Goal: Task Accomplishment & Management: Use online tool/utility

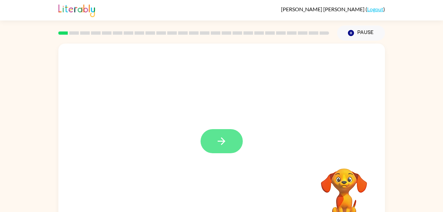
click at [226, 138] on icon "button" at bounding box center [222, 141] width 12 height 12
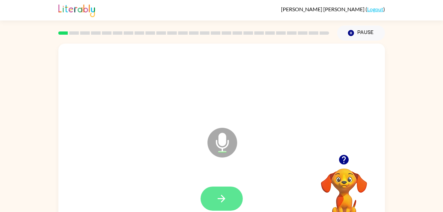
click at [227, 200] on button "button" at bounding box center [222, 198] width 42 height 24
click at [231, 202] on button "button" at bounding box center [222, 198] width 42 height 24
click at [224, 199] on icon "button" at bounding box center [222, 199] width 8 height 8
click at [226, 197] on icon "button" at bounding box center [222, 199] width 12 height 12
click at [224, 198] on icon "button" at bounding box center [222, 199] width 8 height 8
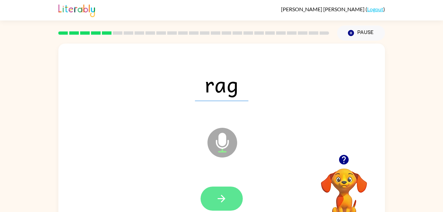
click at [216, 200] on icon "button" at bounding box center [222, 199] width 12 height 12
click at [224, 194] on icon "button" at bounding box center [222, 199] width 12 height 12
click at [226, 194] on icon "button" at bounding box center [222, 199] width 12 height 12
click at [224, 198] on icon "button" at bounding box center [222, 199] width 8 height 8
click at [224, 202] on icon "button" at bounding box center [222, 199] width 12 height 12
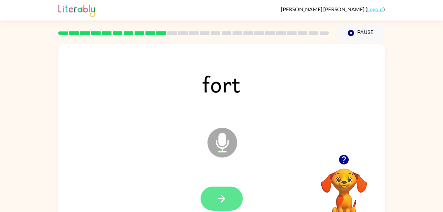
click at [221, 187] on button "button" at bounding box center [222, 198] width 42 height 24
click at [230, 202] on button "button" at bounding box center [222, 198] width 42 height 24
click at [236, 192] on button "button" at bounding box center [222, 198] width 42 height 24
click at [223, 201] on icon "button" at bounding box center [222, 199] width 8 height 8
click at [223, 205] on button "button" at bounding box center [222, 198] width 42 height 24
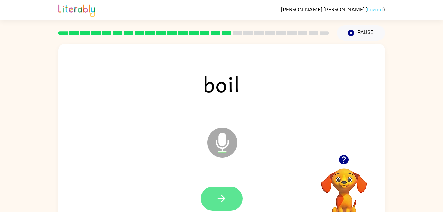
click at [223, 201] on icon "button" at bounding box center [222, 199] width 12 height 12
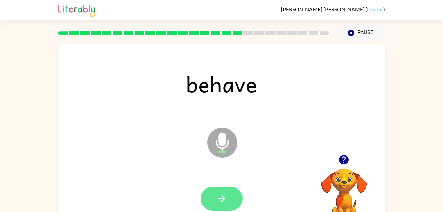
click at [228, 200] on button "button" at bounding box center [222, 198] width 42 height 24
click at [221, 204] on button "button" at bounding box center [222, 198] width 42 height 24
click at [222, 205] on button "button" at bounding box center [222, 198] width 42 height 24
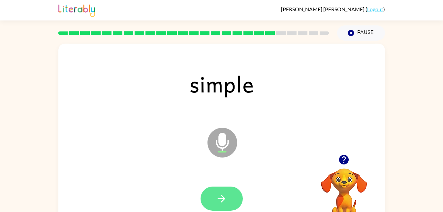
click at [222, 201] on icon "button" at bounding box center [222, 199] width 8 height 8
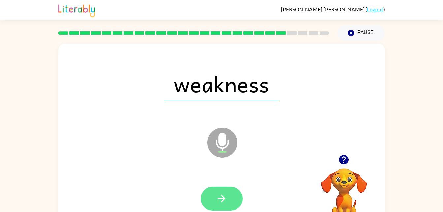
click at [217, 200] on icon "button" at bounding box center [222, 199] width 12 height 12
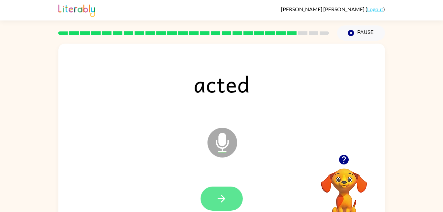
click at [223, 201] on icon "button" at bounding box center [222, 199] width 8 height 8
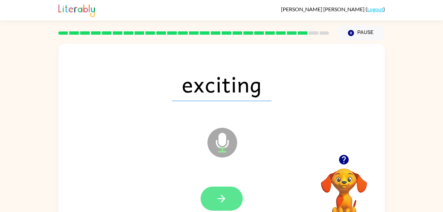
click at [226, 193] on icon "button" at bounding box center [222, 199] width 12 height 12
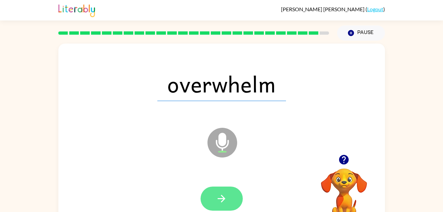
click at [212, 196] on button "button" at bounding box center [222, 198] width 42 height 24
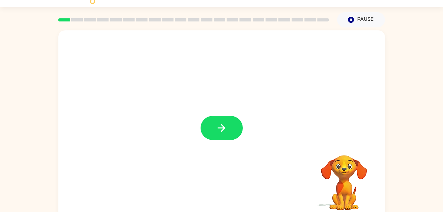
scroll to position [20, 0]
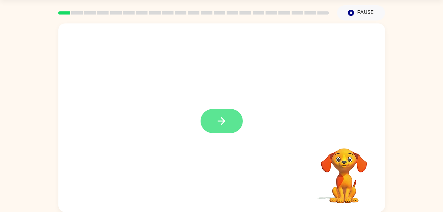
click at [219, 118] on icon "button" at bounding box center [222, 121] width 12 height 12
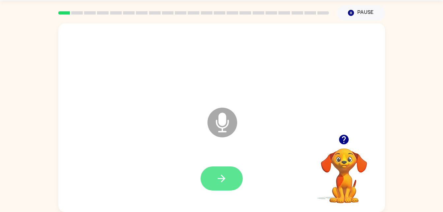
click at [224, 176] on icon "button" at bounding box center [222, 179] width 12 height 12
click at [226, 167] on button "button" at bounding box center [222, 178] width 42 height 24
click at [214, 174] on button "button" at bounding box center [222, 178] width 42 height 24
click at [226, 180] on icon "button" at bounding box center [222, 179] width 12 height 12
click at [218, 198] on div at bounding box center [221, 178] width 313 height 54
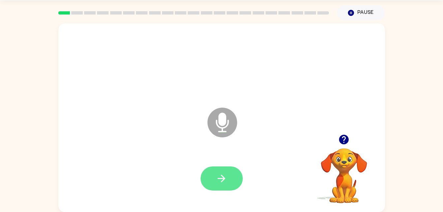
click at [234, 176] on button "button" at bounding box center [222, 178] width 42 height 24
click at [354, 173] on video "Your browser must support playing .mp4 files to use Literably. Please try using…" at bounding box center [344, 171] width 66 height 66
click at [347, 153] on video "Your browser must support playing .mp4 files to use Literably. Please try using…" at bounding box center [344, 171] width 66 height 66
click at [342, 140] on icon "button" at bounding box center [344, 140] width 10 height 10
click at [224, 189] on button "button" at bounding box center [222, 178] width 42 height 24
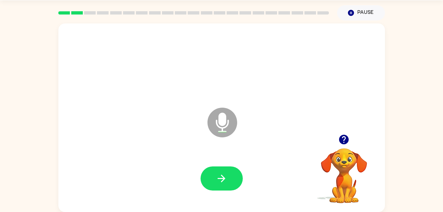
click at [358, 141] on div at bounding box center [344, 139] width 66 height 17
click at [342, 145] on button "button" at bounding box center [344, 139] width 17 height 17
click at [215, 181] on button "button" at bounding box center [222, 178] width 42 height 24
click at [226, 176] on icon "button" at bounding box center [222, 179] width 12 height 12
click at [234, 171] on button "button" at bounding box center [222, 178] width 42 height 24
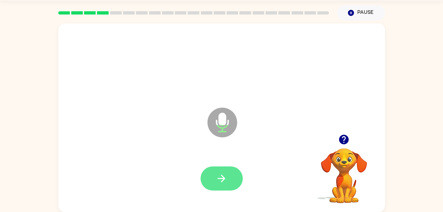
click at [234, 187] on button "button" at bounding box center [222, 178] width 42 height 24
click at [226, 180] on icon "button" at bounding box center [222, 179] width 12 height 12
click at [228, 178] on button "button" at bounding box center [222, 178] width 42 height 24
click at [227, 180] on icon "button" at bounding box center [222, 179] width 12 height 12
click at [227, 179] on icon "button" at bounding box center [222, 179] width 12 height 12
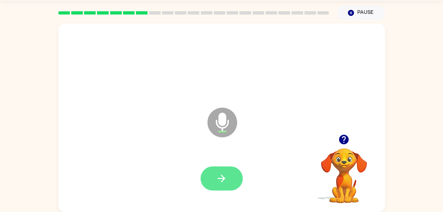
click at [218, 178] on icon "button" at bounding box center [222, 179] width 8 height 8
click at [232, 176] on button "button" at bounding box center [222, 178] width 42 height 24
click at [218, 170] on button "button" at bounding box center [222, 178] width 42 height 24
click at [224, 181] on icon "button" at bounding box center [222, 179] width 12 height 12
click at [220, 180] on icon "button" at bounding box center [222, 179] width 12 height 12
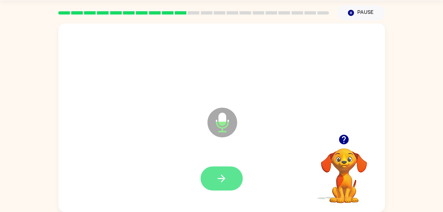
click at [229, 170] on button "button" at bounding box center [222, 178] width 42 height 24
click at [228, 178] on button "button" at bounding box center [222, 178] width 42 height 24
click at [216, 172] on button "button" at bounding box center [222, 178] width 42 height 24
click at [225, 181] on icon "button" at bounding box center [222, 179] width 12 height 12
click at [216, 178] on icon "button" at bounding box center [222, 179] width 12 height 12
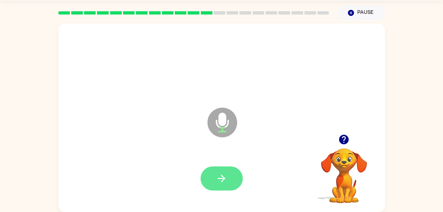
click at [227, 177] on icon "button" at bounding box center [222, 179] width 12 height 12
click at [218, 171] on button "button" at bounding box center [222, 178] width 42 height 24
click at [226, 181] on icon "button" at bounding box center [222, 179] width 12 height 12
click at [239, 188] on div at bounding box center [222, 178] width 42 height 24
click at [222, 180] on icon "button" at bounding box center [222, 179] width 12 height 12
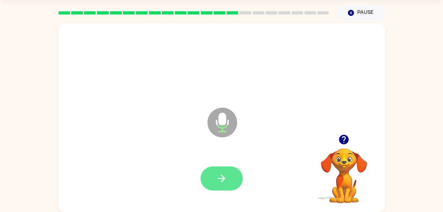
click at [221, 173] on icon "button" at bounding box center [222, 179] width 12 height 12
click at [224, 175] on icon "button" at bounding box center [222, 179] width 12 height 12
click at [213, 178] on button "button" at bounding box center [222, 178] width 42 height 24
click at [222, 182] on icon "button" at bounding box center [222, 179] width 12 height 12
click at [215, 173] on button "button" at bounding box center [222, 178] width 42 height 24
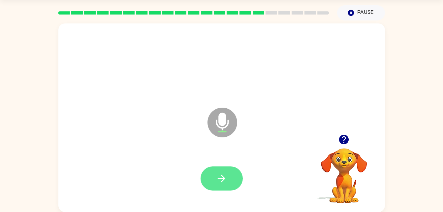
click at [215, 172] on button "button" at bounding box center [222, 178] width 42 height 24
click at [222, 175] on icon "button" at bounding box center [222, 179] width 12 height 12
click at [210, 184] on button "button" at bounding box center [222, 178] width 42 height 24
click at [239, 179] on button "button" at bounding box center [222, 178] width 42 height 24
click at [222, 175] on icon "button" at bounding box center [222, 179] width 12 height 12
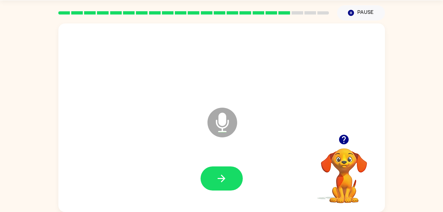
click at [351, 142] on button "button" at bounding box center [344, 139] width 17 height 17
click at [347, 141] on icon "button" at bounding box center [344, 140] width 10 height 10
click at [343, 139] on video "Your browser must support playing .mp4 files to use Literably. Please try using…" at bounding box center [344, 171] width 66 height 66
click at [224, 173] on icon "button" at bounding box center [222, 179] width 12 height 12
click at [217, 183] on icon "button" at bounding box center [222, 179] width 12 height 12
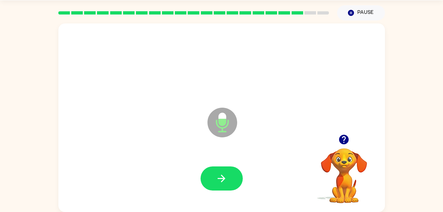
click at [346, 137] on icon "button" at bounding box center [344, 140] width 10 height 10
click at [214, 182] on button "button" at bounding box center [222, 178] width 42 height 24
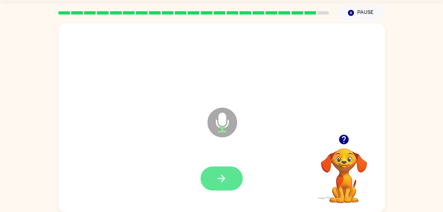
click at [227, 183] on icon "button" at bounding box center [222, 179] width 12 height 12
click at [216, 183] on icon "button" at bounding box center [222, 179] width 12 height 12
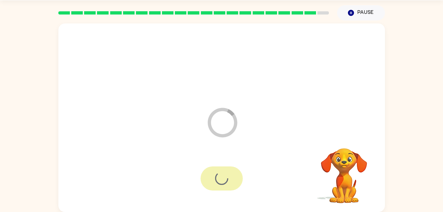
scroll to position [8, 0]
